Goal: Task Accomplishment & Management: Manage account settings

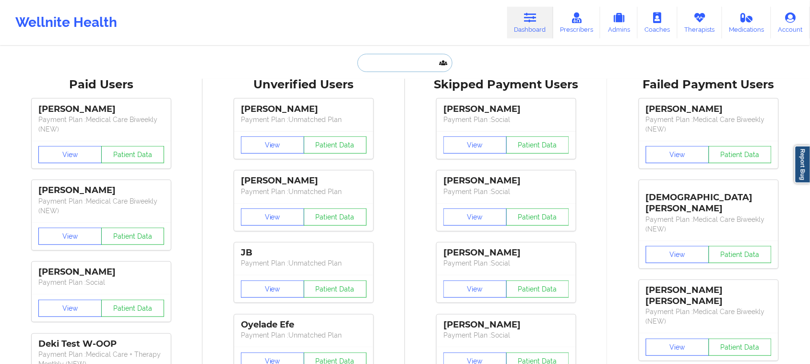
click at [401, 65] on input "text" at bounding box center [404, 63] width 95 height 18
paste input "[EMAIL_ADDRESS][DOMAIN_NAME]"
type input "[EMAIL_ADDRESS][DOMAIN_NAME]"
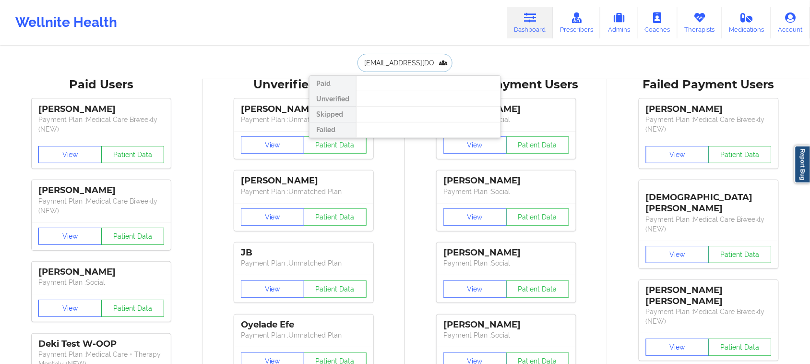
scroll to position [0, 3]
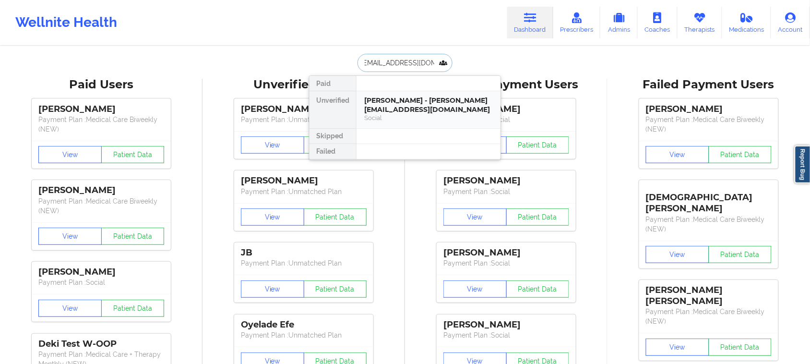
click at [390, 114] on div "Social" at bounding box center [428, 118] width 129 height 8
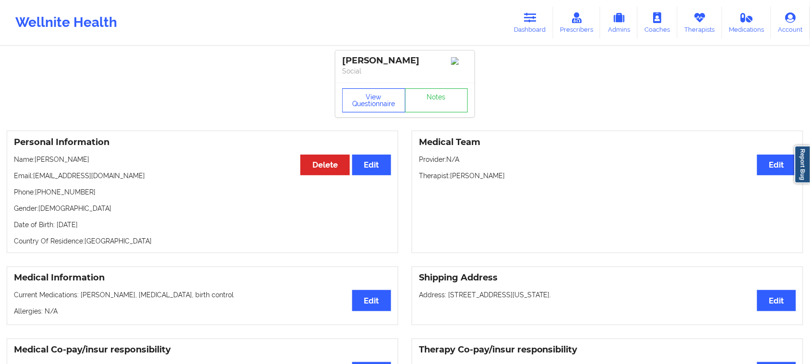
click at [384, 108] on button "View Questionnaire" at bounding box center [373, 100] width 63 height 24
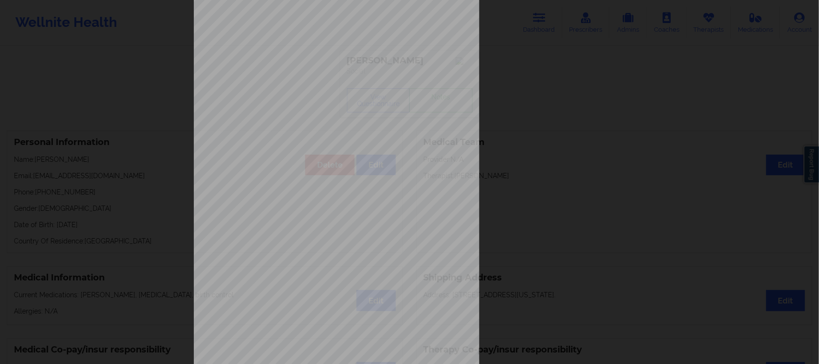
scroll to position [94, 0]
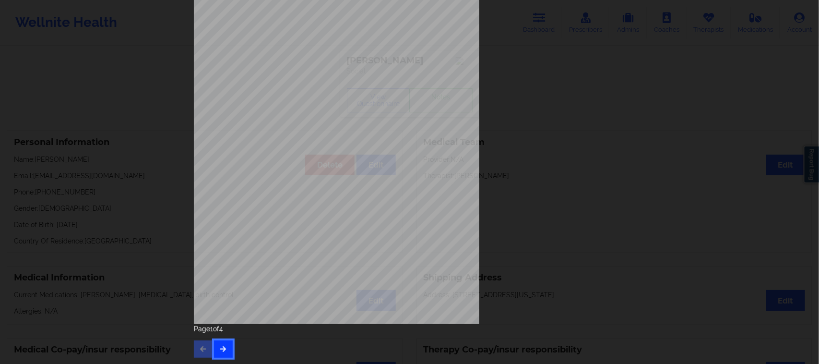
click at [224, 348] on icon "button" at bounding box center [223, 348] width 8 height 6
click at [221, 349] on icon "button" at bounding box center [223, 348] width 8 height 6
click at [225, 351] on button "button" at bounding box center [223, 348] width 19 height 17
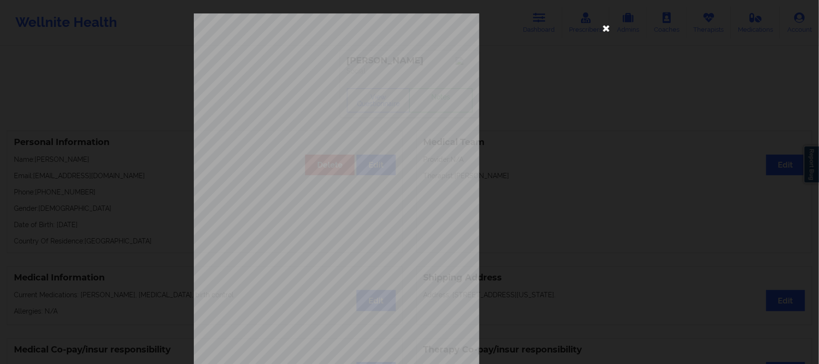
click at [603, 25] on icon at bounding box center [606, 27] width 15 height 15
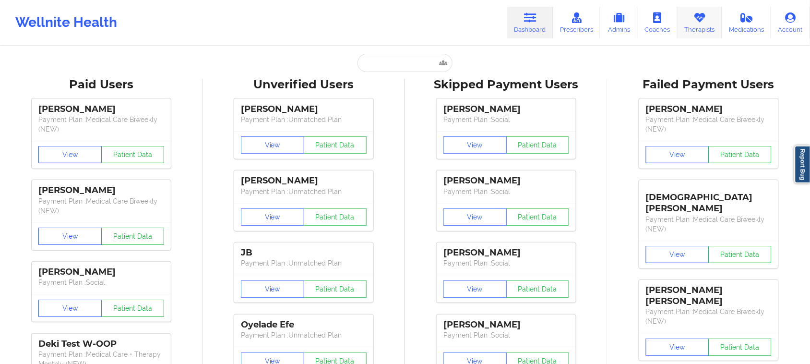
click at [703, 32] on link "Therapists" at bounding box center [699, 23] width 45 height 32
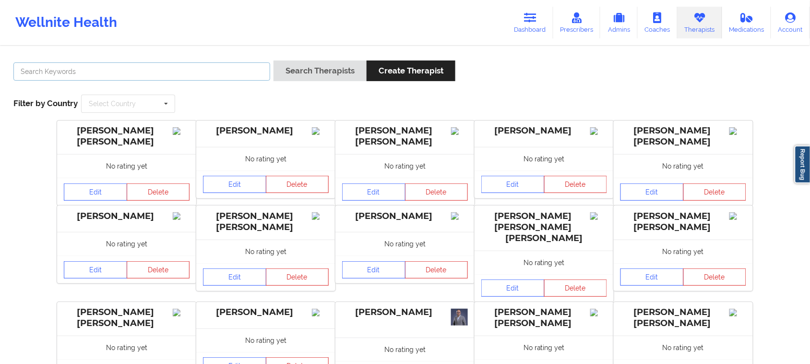
click at [144, 78] on input "text" at bounding box center [141, 71] width 257 height 18
paste input "[PERSON_NAME]"
type input "[PERSON_NAME]"
click at [164, 112] on icon at bounding box center [166, 104] width 14 height 18
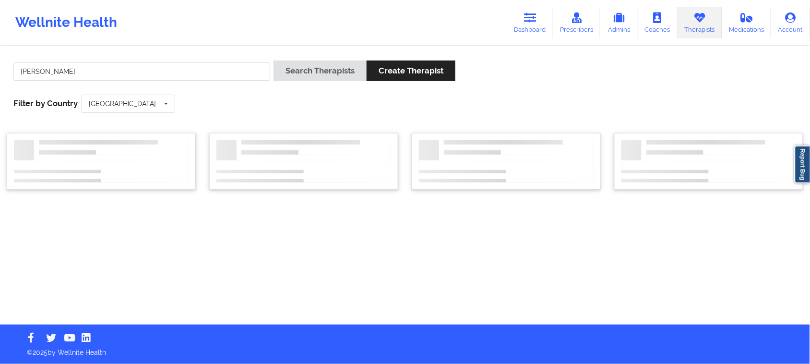
click at [212, 98] on div "[PERSON_NAME] Search Therapists Create Therapist Filter by Country [GEOGRAPHIC_…" at bounding box center [405, 87] width 796 height 66
click at [166, 104] on icon at bounding box center [166, 104] width 14 height 18
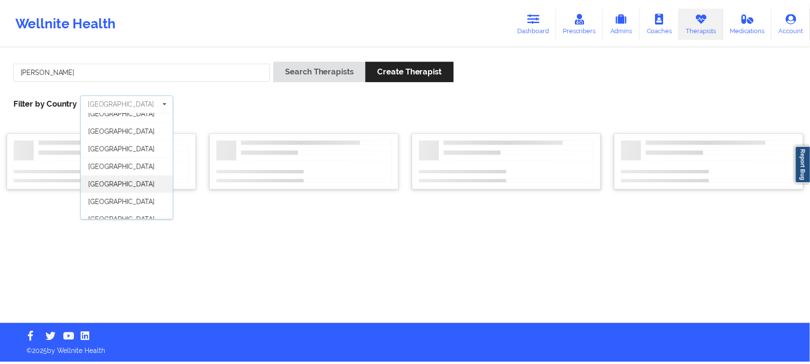
scroll to position [53, 0]
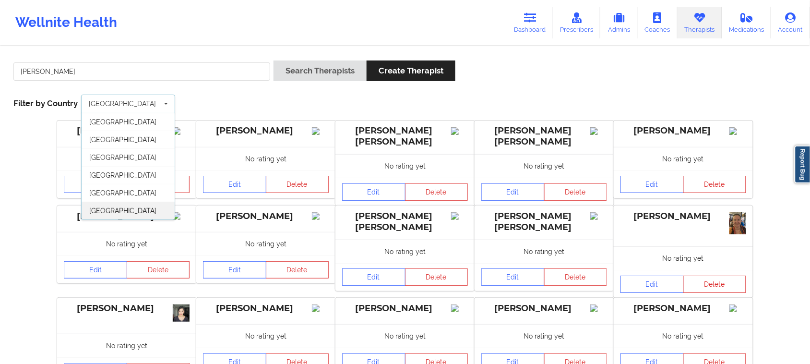
click at [140, 209] on div "[GEOGRAPHIC_DATA]" at bounding box center [128, 211] width 93 height 18
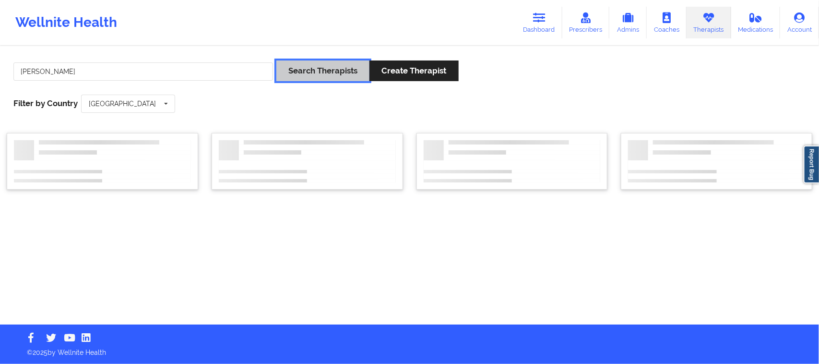
click at [330, 73] on button "Search Therapists" at bounding box center [322, 70] width 93 height 21
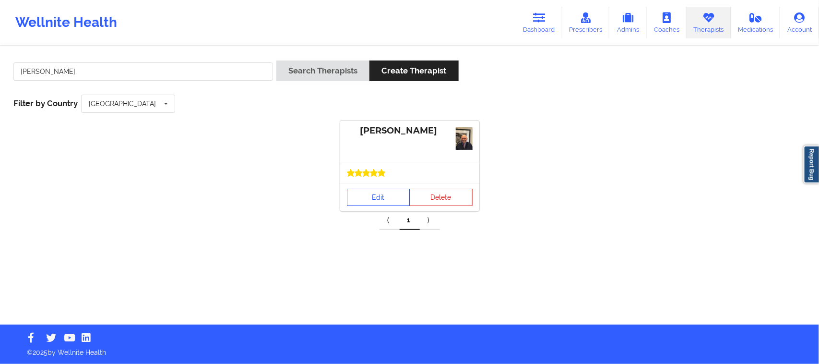
click at [396, 204] on link "Edit" at bounding box center [378, 197] width 63 height 17
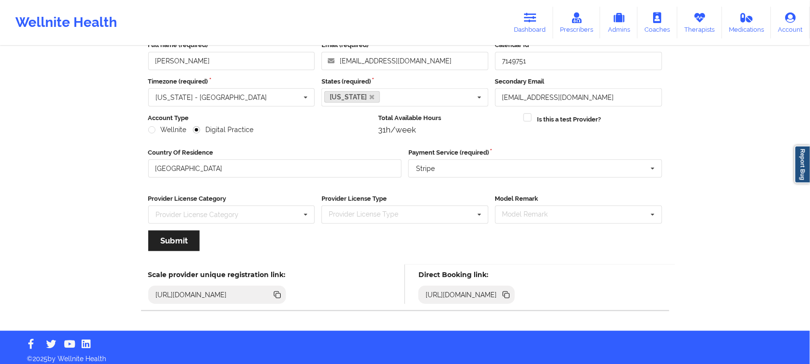
scroll to position [67, 0]
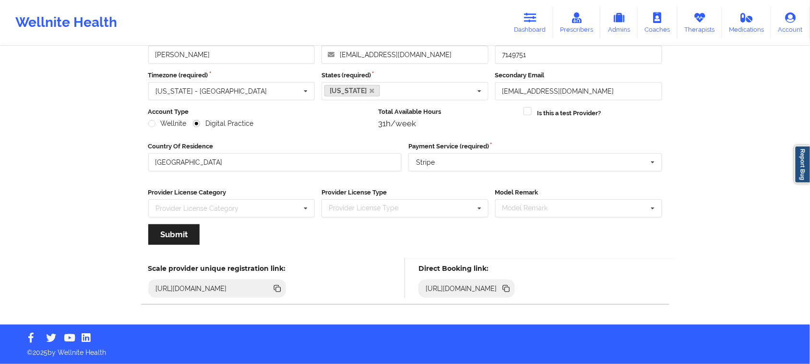
click at [510, 291] on icon at bounding box center [507, 289] width 5 height 5
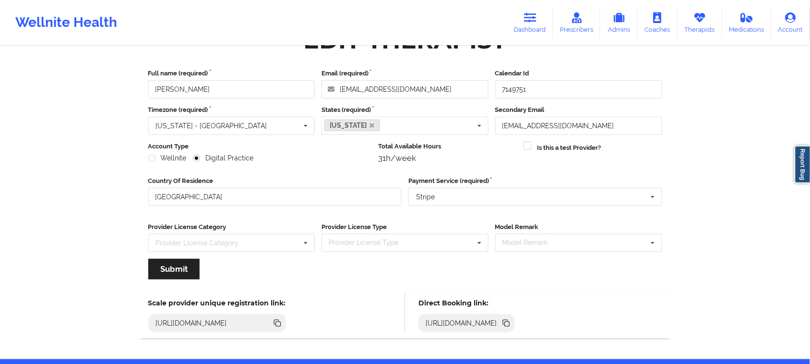
scroll to position [0, 0]
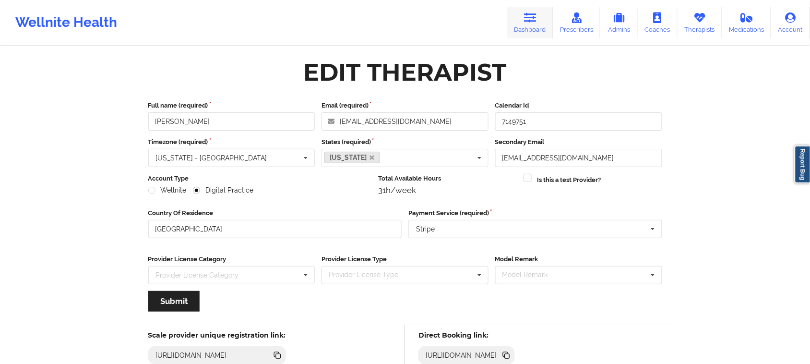
click at [527, 23] on link "Dashboard" at bounding box center [530, 23] width 46 height 32
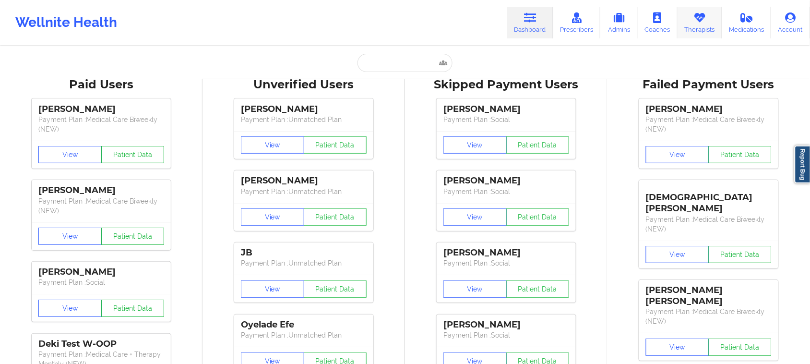
click at [694, 27] on link "Therapists" at bounding box center [699, 23] width 45 height 32
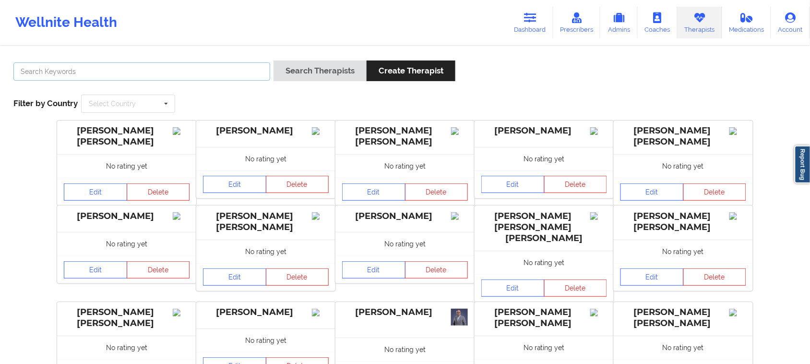
click at [94, 74] on input "text" at bounding box center [141, 71] width 257 height 18
paste input "[PERSON_NAME]"
type input "[PERSON_NAME]"
click at [205, 100] on div "[PERSON_NAME] Search Therapists Create Therapist Filter by Country Select Count…" at bounding box center [405, 87] width 796 height 66
click at [150, 109] on input "text" at bounding box center [128, 103] width 93 height 17
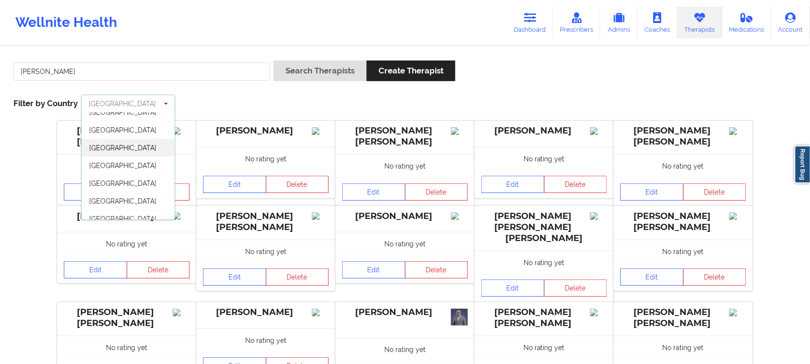
scroll to position [53, 0]
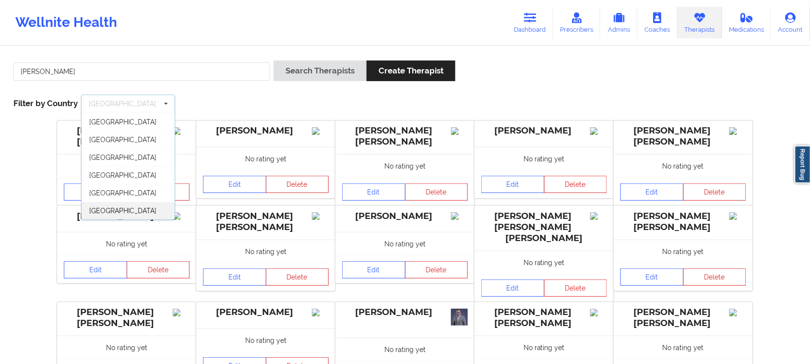
click at [142, 207] on div "[GEOGRAPHIC_DATA]" at bounding box center [128, 211] width 93 height 18
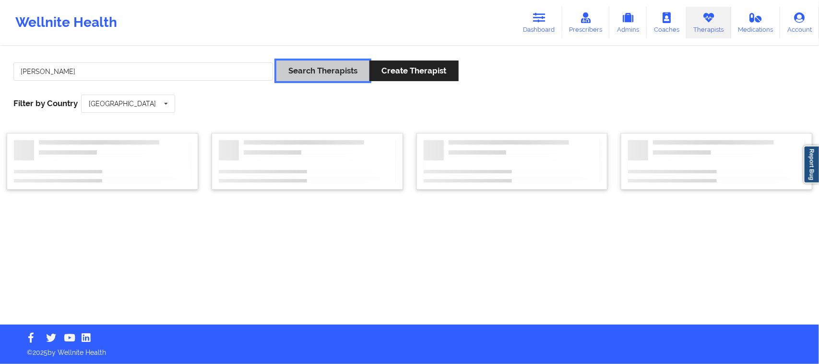
click at [336, 78] on button "Search Therapists" at bounding box center [322, 70] width 93 height 21
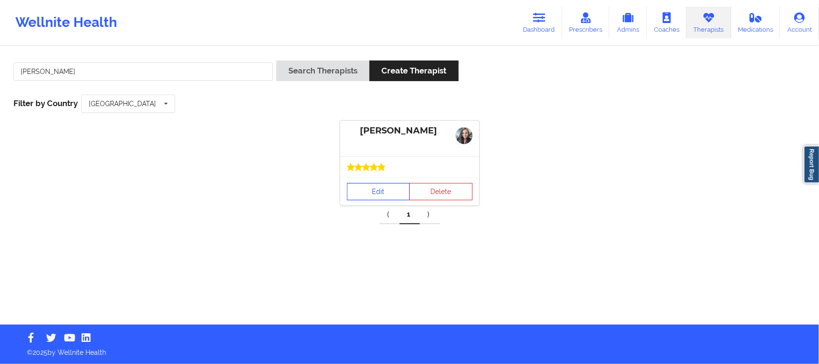
click at [394, 190] on link "Edit" at bounding box center [378, 191] width 63 height 17
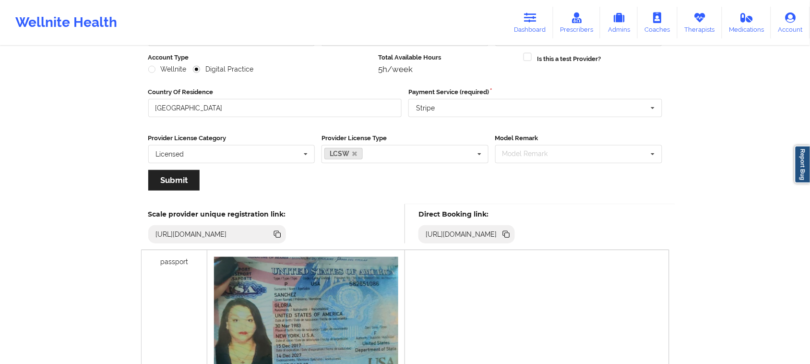
scroll to position [240, 0]
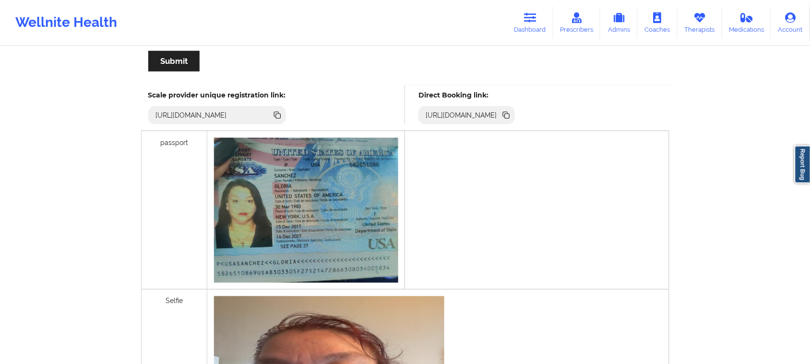
click at [510, 116] on icon at bounding box center [507, 116] width 5 height 5
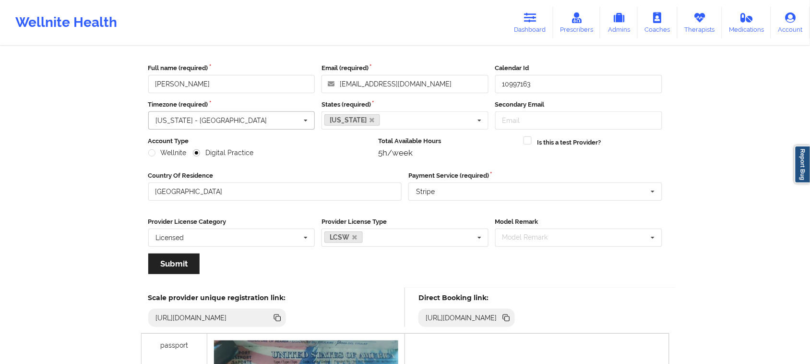
scroll to position [0, 0]
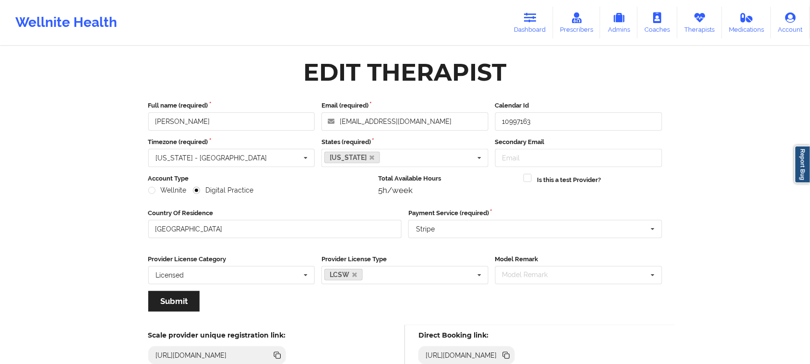
click at [198, 39] on div "Wellnite Health Dashboard Prescribers Admins Coaches Therapists Medications Acc…" at bounding box center [405, 22] width 810 height 38
click at [543, 24] on link "Dashboard" at bounding box center [530, 23] width 46 height 32
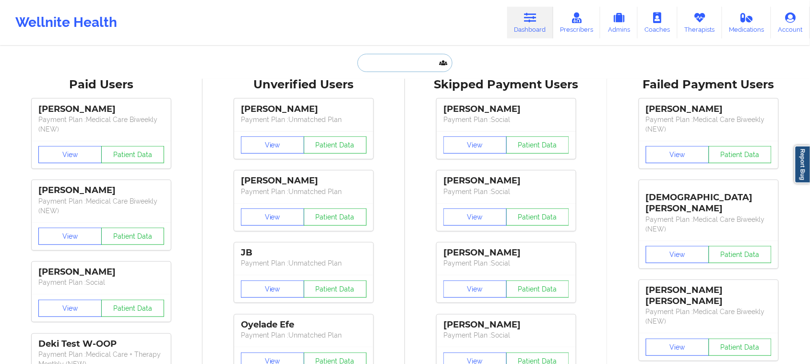
click at [408, 68] on input "text" at bounding box center [404, 63] width 95 height 18
paste input "[PERSON_NAME]"
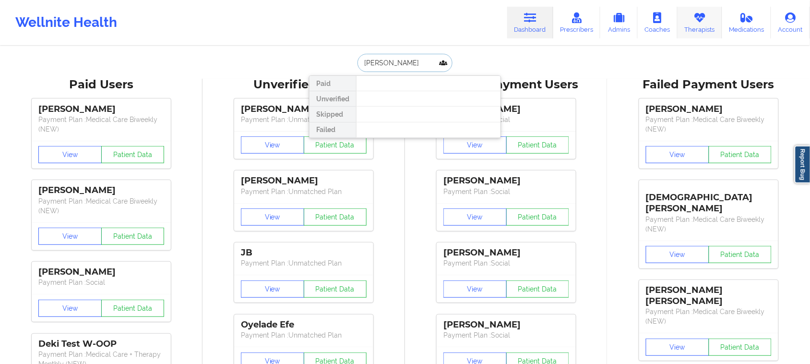
type input "[PERSON_NAME]"
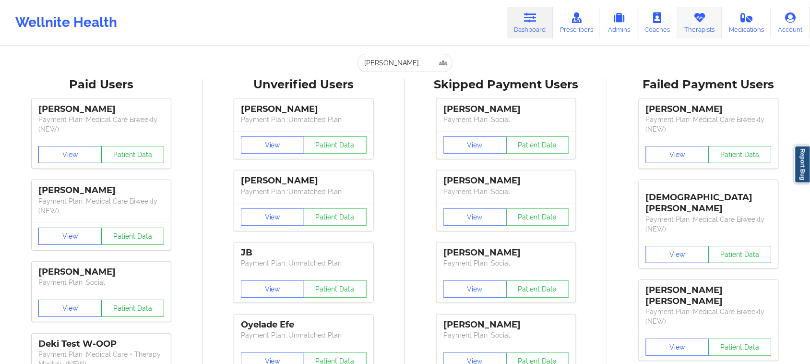
click at [699, 29] on link "Therapists" at bounding box center [699, 23] width 45 height 32
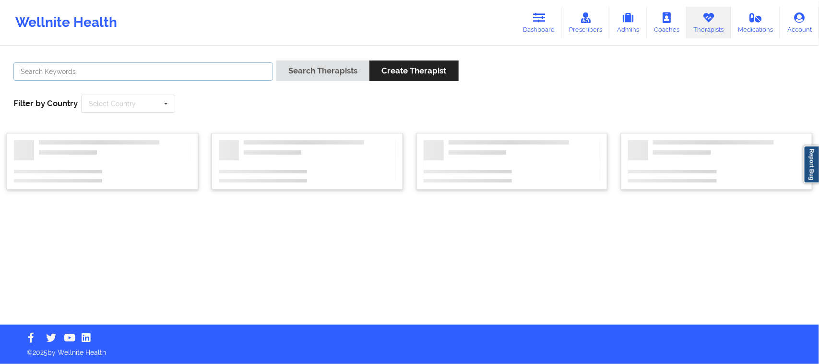
click at [193, 77] on input "text" at bounding box center [143, 71] width 260 height 18
paste input "[PERSON_NAME]"
type input "[PERSON_NAME]"
click at [140, 99] on input "text" at bounding box center [128, 103] width 93 height 17
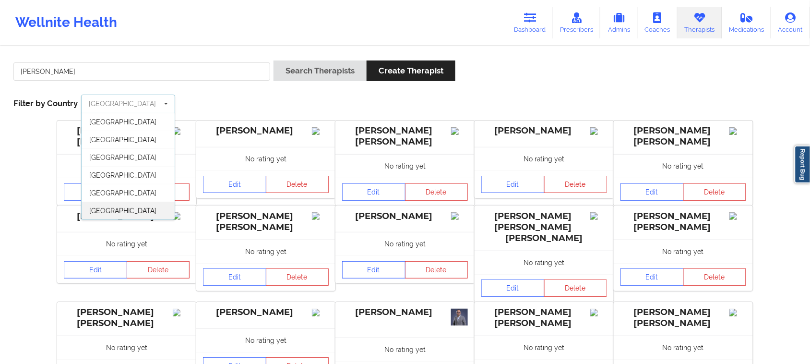
scroll to position [53, 0]
click at [125, 208] on span "[GEOGRAPHIC_DATA]" at bounding box center [122, 211] width 67 height 8
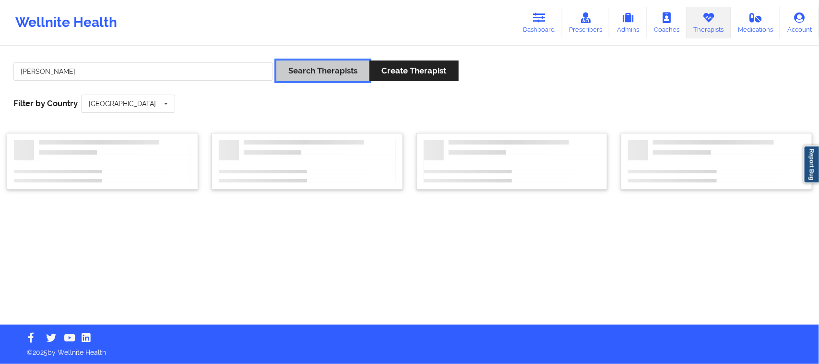
click at [329, 74] on button "Search Therapists" at bounding box center [322, 70] width 93 height 21
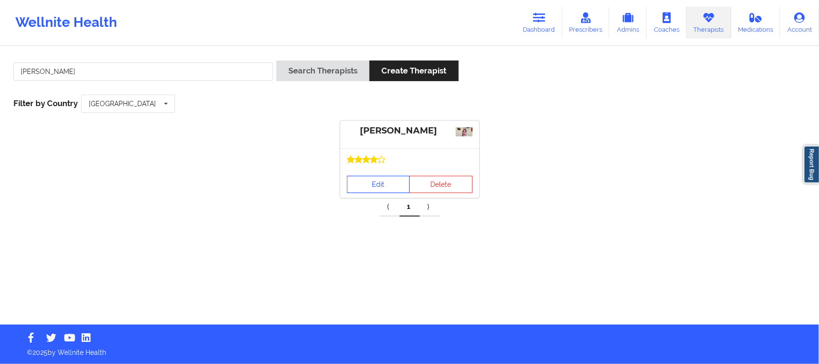
click at [397, 182] on link "Edit" at bounding box center [378, 184] width 63 height 17
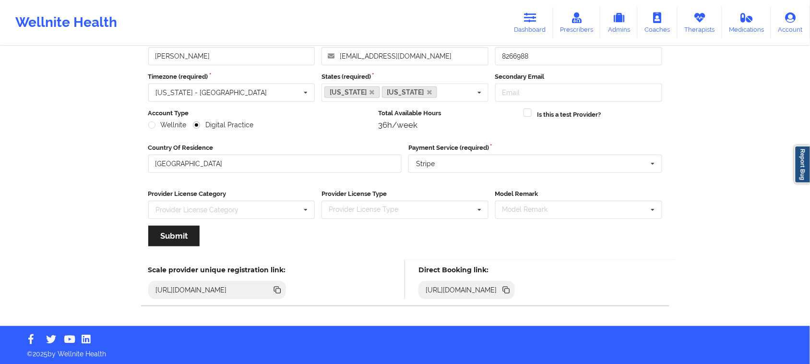
scroll to position [67, 0]
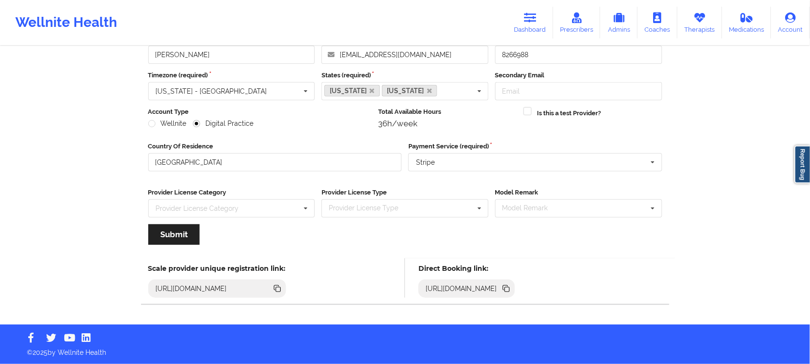
click at [510, 290] on icon at bounding box center [507, 289] width 5 height 5
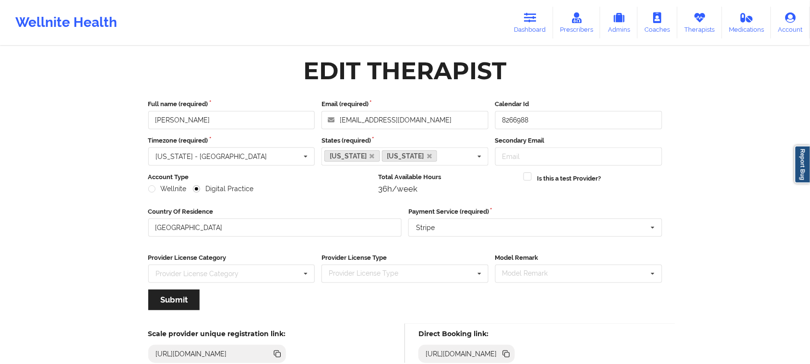
scroll to position [0, 0]
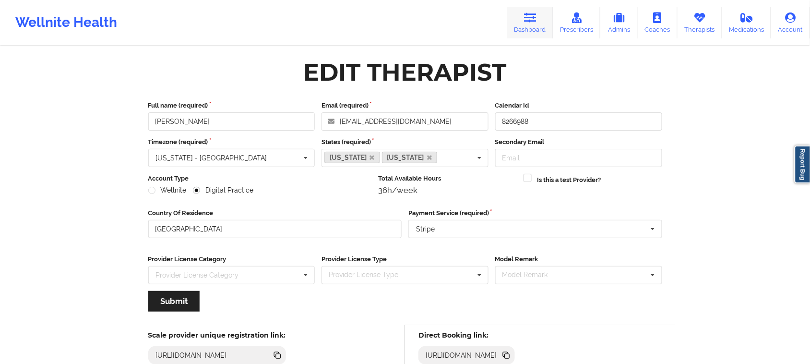
click at [525, 24] on link "Dashboard" at bounding box center [530, 23] width 46 height 32
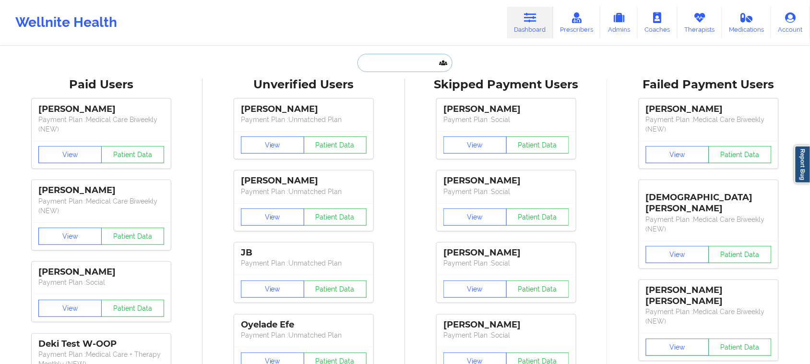
click at [378, 68] on input "text" at bounding box center [404, 63] width 95 height 18
paste input "1. [PERSON_NAME]"
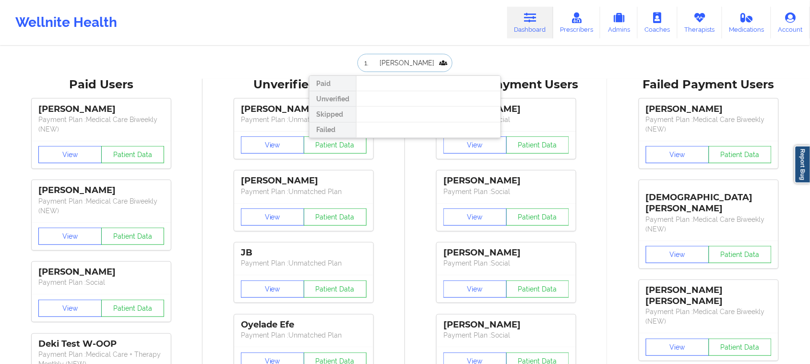
click at [377, 63] on input "1. [PERSON_NAME]" at bounding box center [404, 63] width 95 height 18
drag, startPoint x: 375, startPoint y: 63, endPoint x: 393, endPoint y: 65, distance: 18.9
click at [375, 62] on input "1. [PERSON_NAME]" at bounding box center [404, 63] width 95 height 18
type input "[PERSON_NAME]"
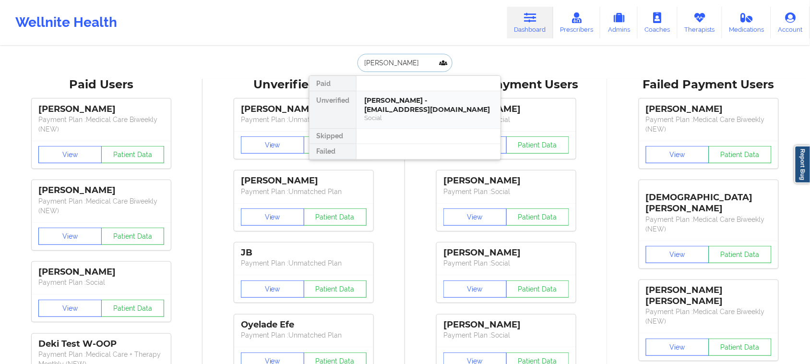
click at [414, 107] on div "[PERSON_NAME] - [EMAIL_ADDRESS][DOMAIN_NAME]" at bounding box center [428, 105] width 129 height 18
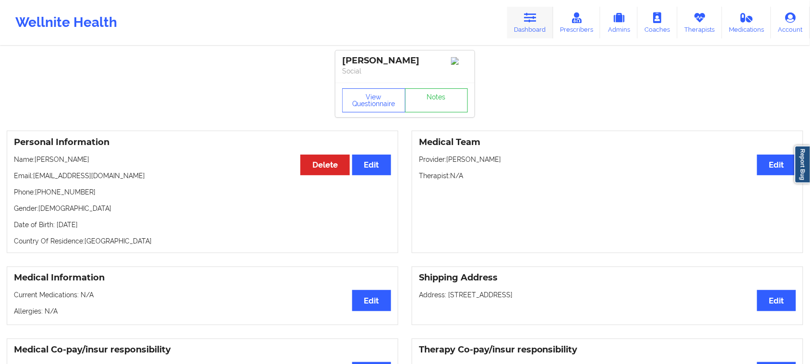
click at [526, 21] on icon at bounding box center [530, 17] width 12 height 11
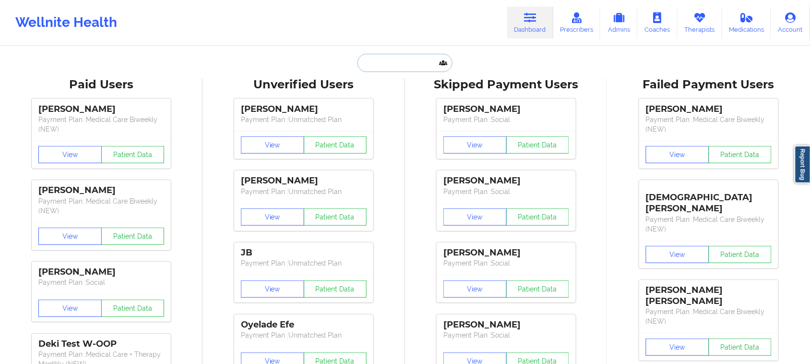
click at [370, 64] on input "text" at bounding box center [404, 63] width 95 height 18
paste input "[EMAIL_ADDRESS][DOMAIN_NAME]"
type input "[EMAIL_ADDRESS][DOMAIN_NAME]"
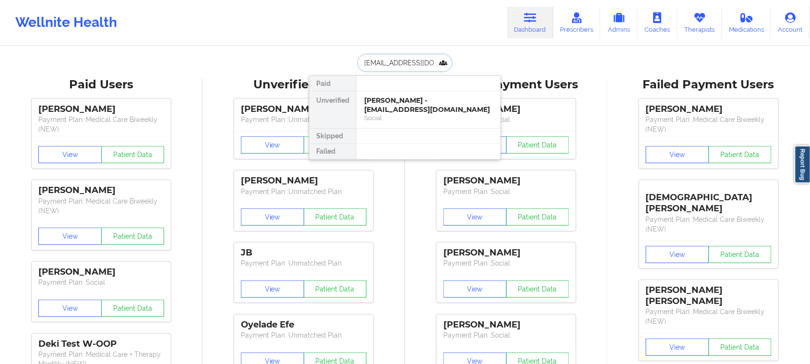
scroll to position [0, 2]
click at [402, 109] on div "[PERSON_NAME] - [EMAIL_ADDRESS][DOMAIN_NAME]" at bounding box center [428, 105] width 129 height 18
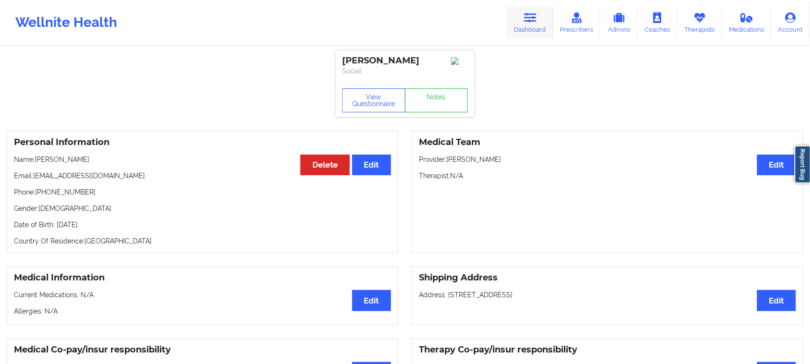
click at [530, 25] on link "Dashboard" at bounding box center [530, 23] width 46 height 32
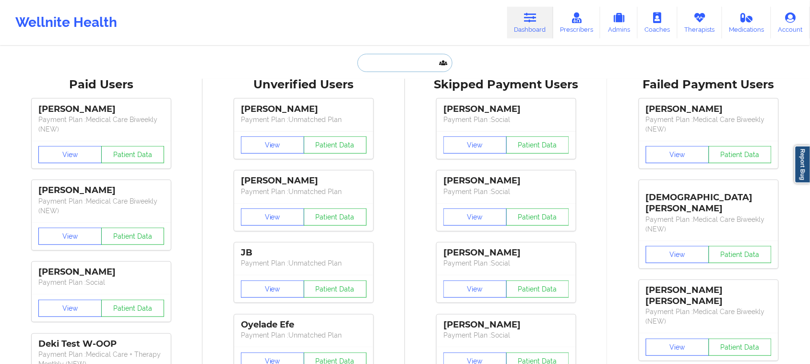
click at [372, 68] on input "text" at bounding box center [404, 63] width 95 height 18
paste input "[EMAIL_ADDRESS][DOMAIN_NAME]"
type input "[EMAIL_ADDRESS][DOMAIN_NAME]"
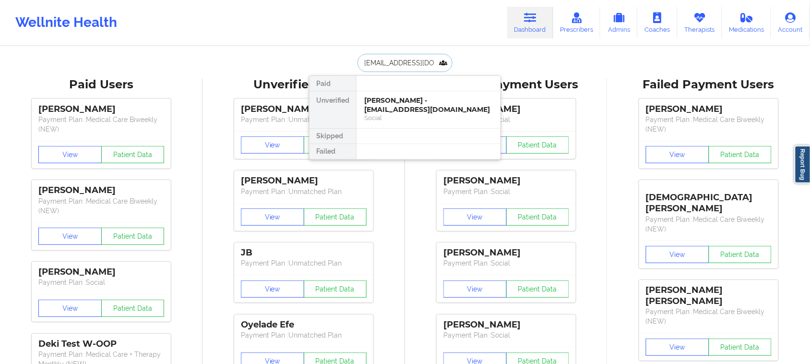
scroll to position [0, 2]
click at [415, 116] on div "Social" at bounding box center [428, 118] width 129 height 8
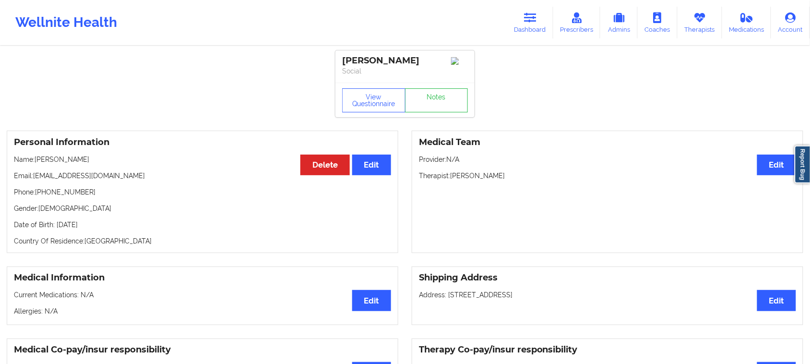
drag, startPoint x: 58, startPoint y: 166, endPoint x: 34, endPoint y: 165, distance: 24.0
click at [34, 164] on p "Name: [PERSON_NAME]" at bounding box center [202, 159] width 377 height 10
copy p "[PERSON_NAME]"
